Goal: Obtain resource: Download file/media

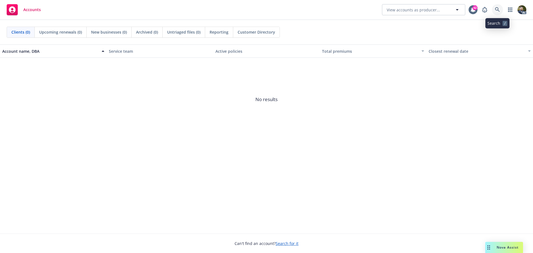
click at [496, 9] on icon at bounding box center [497, 9] width 5 height 5
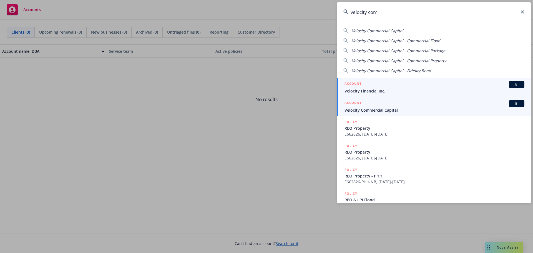
type input "velocity com"
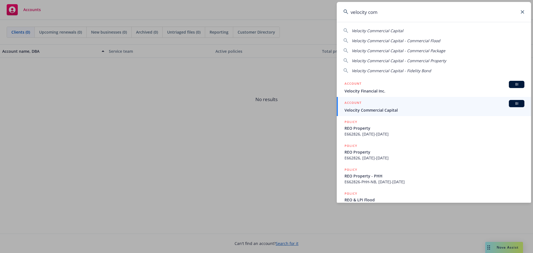
click at [391, 107] on span "Velocity Commercial Capital" at bounding box center [434, 110] width 180 height 6
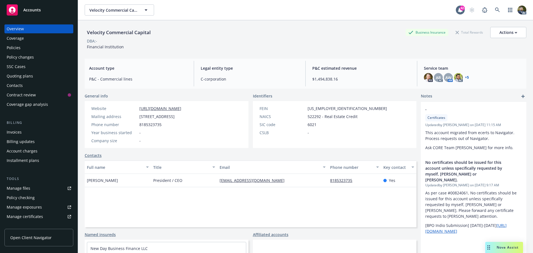
click at [32, 49] on div "Policies" at bounding box center [39, 47] width 64 height 9
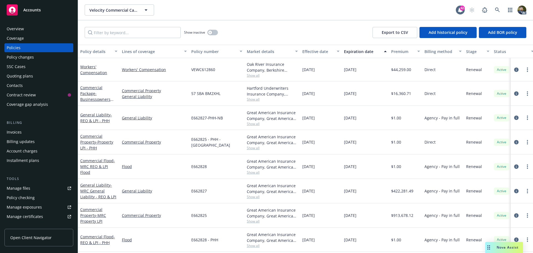
click at [93, 52] on div "Policy details" at bounding box center [95, 52] width 31 height 6
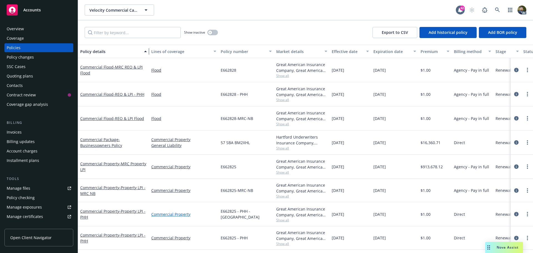
drag, startPoint x: 119, startPoint y: 48, endPoint x: 174, endPoint y: 213, distance: 173.6
click at [148, 54] on div "button" at bounding box center [146, 51] width 3 height 13
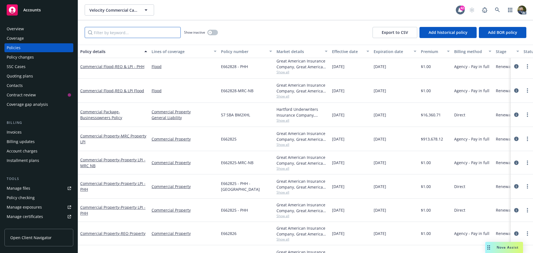
click at [126, 31] on input "Filter by keyword..." at bounding box center [133, 32] width 96 height 11
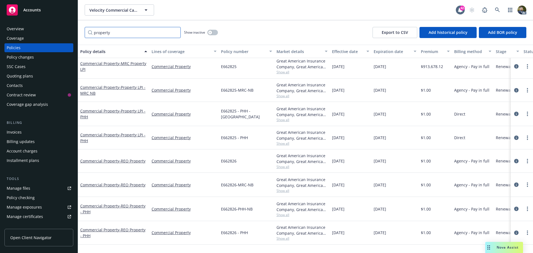
type input "property"
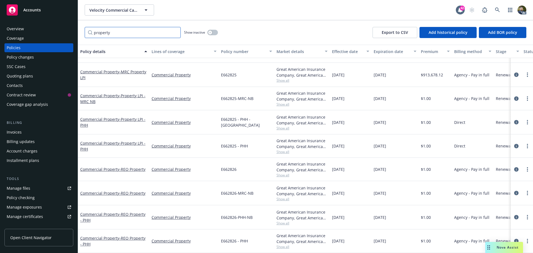
scroll to position [0, 0]
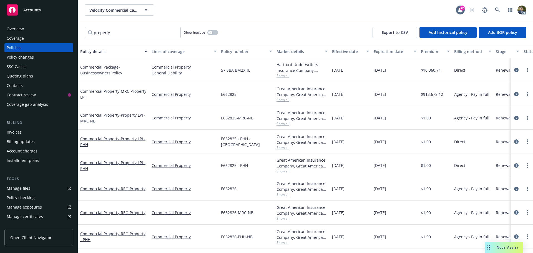
click at [154, 41] on div "property Show inactive Export to CSV Add historical policy Add BOR policy" at bounding box center [305, 32] width 455 height 24
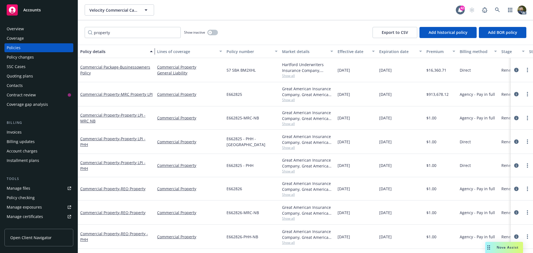
drag, startPoint x: 148, startPoint y: 52, endPoint x: 154, endPoint y: 52, distance: 5.6
click at [153, 52] on div "button" at bounding box center [152, 51] width 3 height 13
drag, startPoint x: 263, startPoint y: 142, endPoint x: 231, endPoint y: 143, distance: 31.6
click at [231, 143] on div "E662825 - PHH - NB" at bounding box center [251, 142] width 55 height 24
click at [131, 171] on div "Commercial Property - Property LPI - PHH" at bounding box center [116, 165] width 77 height 23
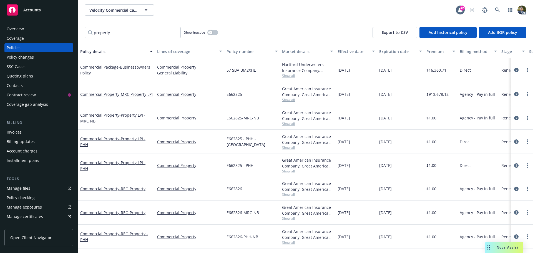
drag, startPoint x: 401, startPoint y: 141, endPoint x: 338, endPoint y: 141, distance: 63.5
click at [338, 141] on div "Commercial Property - Property LPI - PHH Commercial Property E662825 - PHH - NB…" at bounding box center [363, 142] width 571 height 24
click at [514, 141] on icon "circleInformation" at bounding box center [516, 141] width 4 height 4
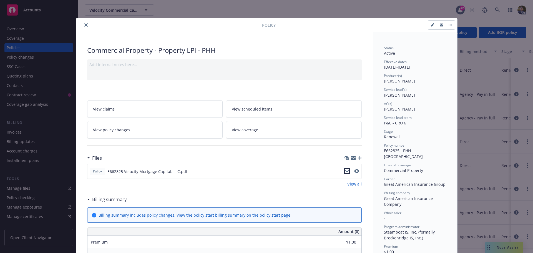
click at [345, 171] on icon "download file" at bounding box center [347, 171] width 4 height 4
click at [84, 24] on icon "close" at bounding box center [85, 24] width 3 height 3
click at [83, 24] on div "property Show inactive Export to CSV Add historical policy Add BOR policy" at bounding box center [305, 32] width 455 height 24
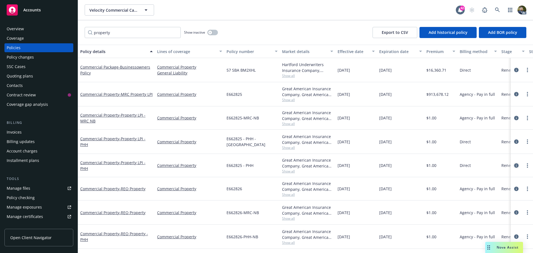
click at [514, 165] on icon "circleInformation" at bounding box center [516, 165] width 4 height 4
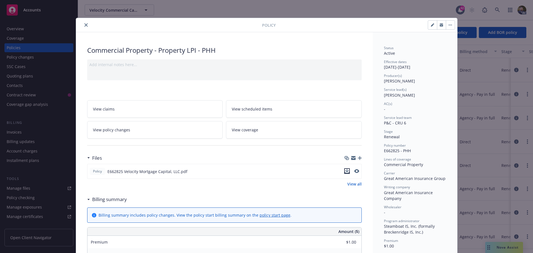
click at [345, 170] on icon "download file" at bounding box center [347, 171] width 4 height 4
drag, startPoint x: 85, startPoint y: 24, endPoint x: 93, endPoint y: 31, distance: 10.7
click at [84, 24] on icon "close" at bounding box center [85, 24] width 3 height 3
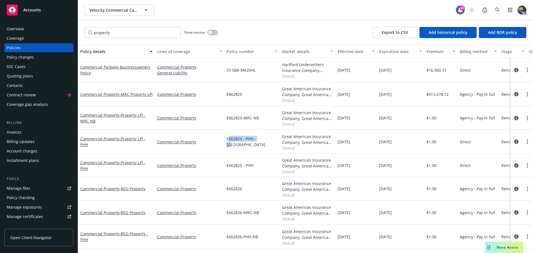
drag, startPoint x: 263, startPoint y: 141, endPoint x: 234, endPoint y: 142, distance: 28.9
click at [228, 142] on div "E662825 - PHH - NB" at bounding box center [251, 142] width 55 height 24
click at [239, 142] on span "E662825 - PHH - NB" at bounding box center [251, 142] width 51 height 12
drag, startPoint x: 241, startPoint y: 236, endPoint x: 227, endPoint y: 229, distance: 16.0
click at [225, 236] on div "E662826-PHH-NB" at bounding box center [251, 236] width 55 height 24
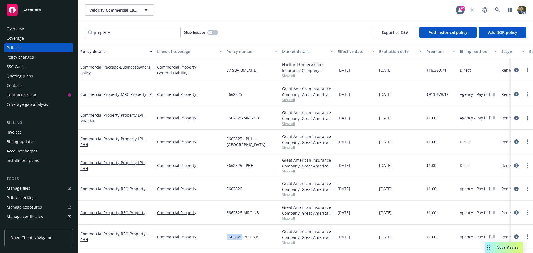
scroll to position [24, 0]
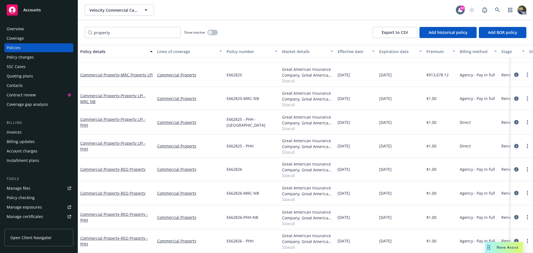
click at [230, 193] on div "E662826-MRC-NB" at bounding box center [251, 193] width 55 height 24
click at [222, 214] on div "Commercial Property" at bounding box center [189, 217] width 69 height 24
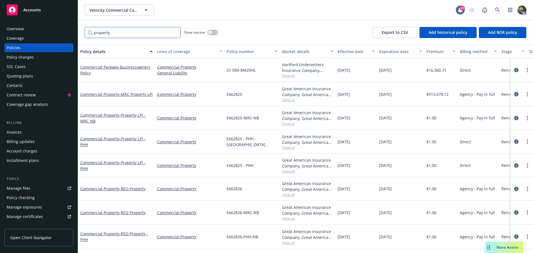
click at [114, 32] on input "property" at bounding box center [133, 32] width 96 height 11
click at [174, 32] on input "property" at bounding box center [133, 32] width 96 height 11
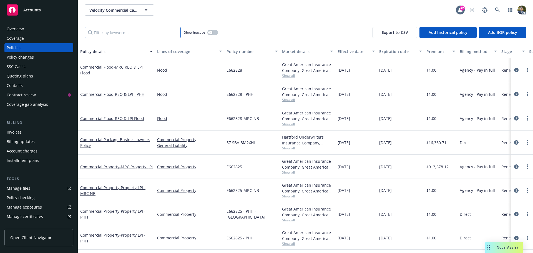
click at [166, 34] on input "Filter by keyword..." at bounding box center [133, 32] width 96 height 11
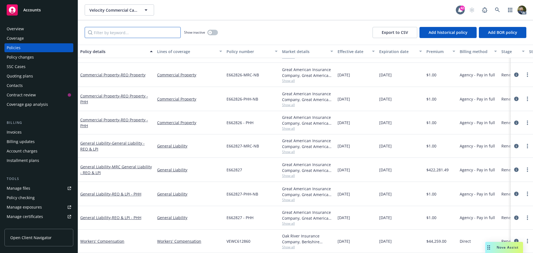
scroll to position [200, 0]
drag, startPoint x: 120, startPoint y: 168, endPoint x: 79, endPoint y: 160, distance: 42.3
click at [79, 160] on div "General Liability - MRC General Liability - REO & LPI" at bounding box center [116, 170] width 77 height 24
click at [129, 151] on div "General Liability - General Liability - REO & LPI" at bounding box center [116, 145] width 77 height 23
drag, startPoint x: 242, startPoint y: 165, endPoint x: 225, endPoint y: 166, distance: 17.2
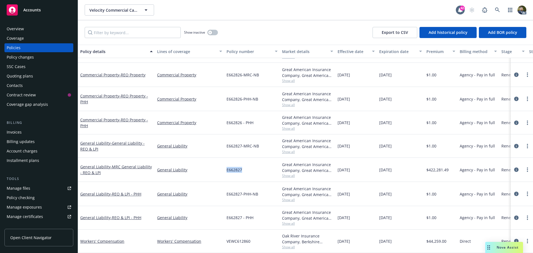
click at [225, 166] on div "E662827" at bounding box center [251, 170] width 55 height 24
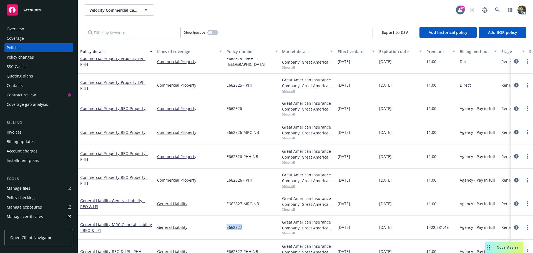
scroll to position [117, 0]
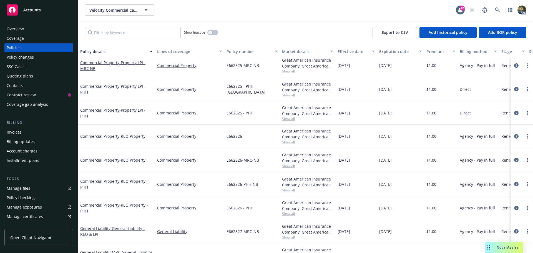
drag, startPoint x: 377, startPoint y: 13, endPoint x: 330, endPoint y: 23, distance: 47.4
click at [377, 13] on div "Velocity Commercial Capital Velocity Commercial Capital" at bounding box center [270, 9] width 371 height 11
drag, startPoint x: 31, startPoint y: 28, endPoint x: 34, endPoint y: 29, distance: 2.8
click at [31, 28] on div "Overview" at bounding box center [39, 28] width 64 height 9
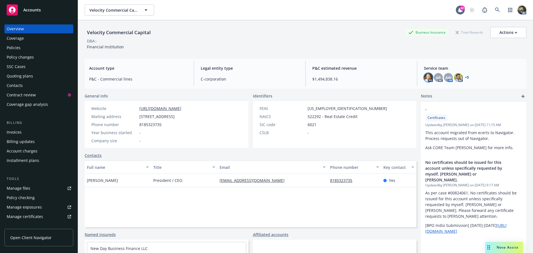
click at [424, 76] on img at bounding box center [428, 77] width 9 height 9
click at [436, 74] on div "AR" at bounding box center [438, 77] width 9 height 9
click at [465, 76] on link "+ 5" at bounding box center [467, 77] width 4 height 3
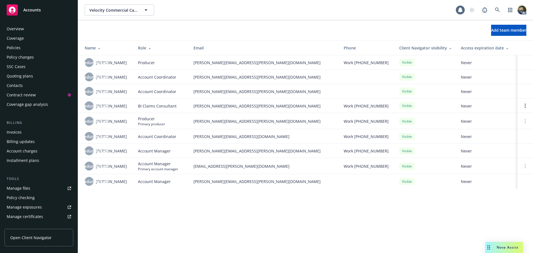
scroll to position [118, 0]
